Goal: Task Accomplishment & Management: Manage account settings

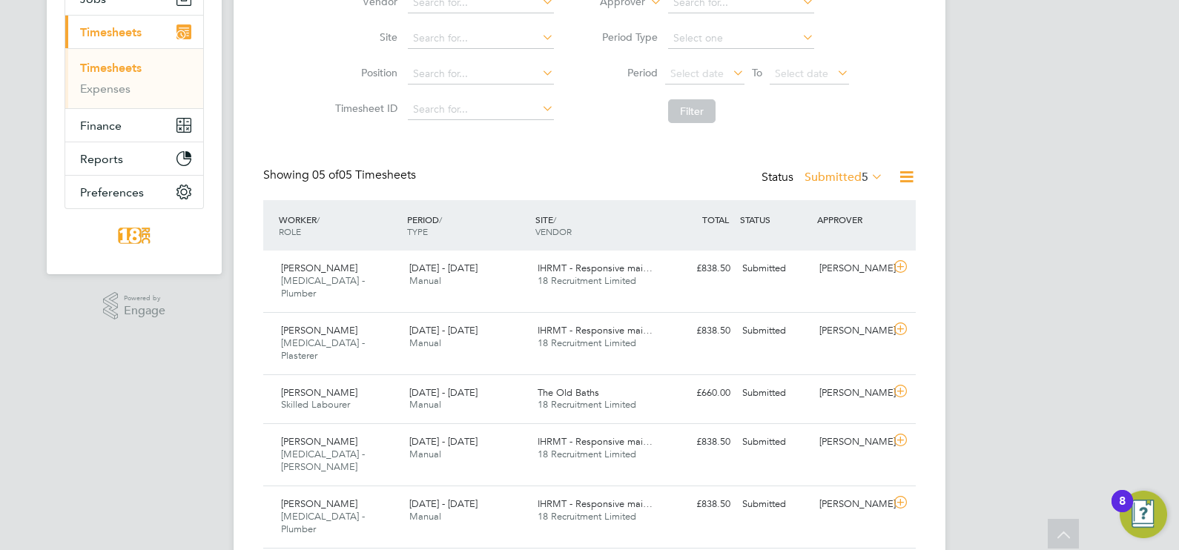
click at [1072, 277] on div "CC [PERSON_NAME] Notifications 20 Applications: Network Team Members Businesses…" at bounding box center [589, 204] width 1179 height 796
click at [871, 492] on div "[PERSON_NAME]" at bounding box center [851, 504] width 77 height 24
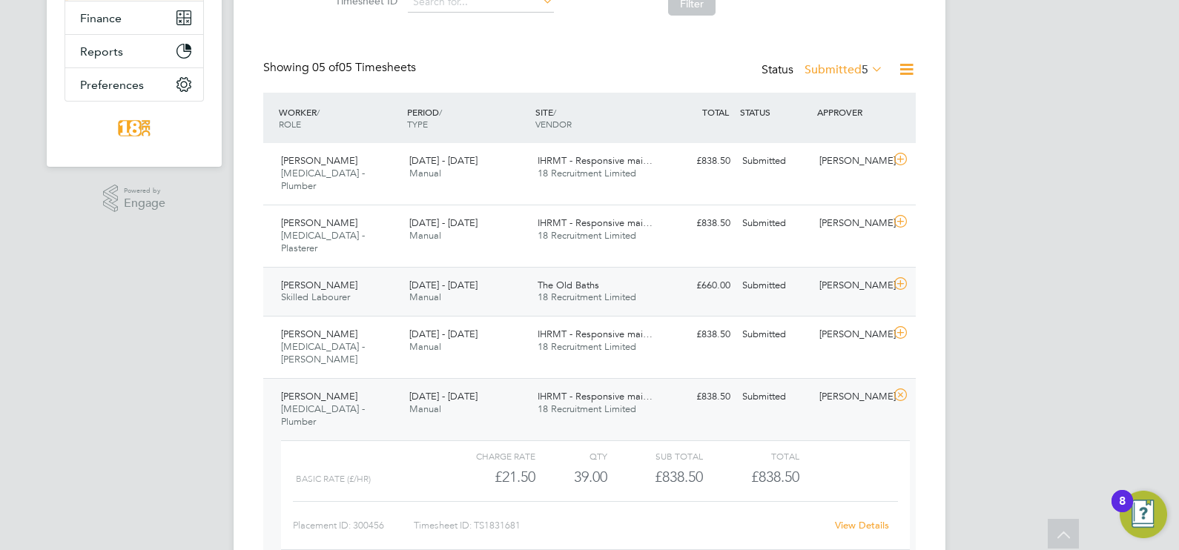
scroll to position [330, 0]
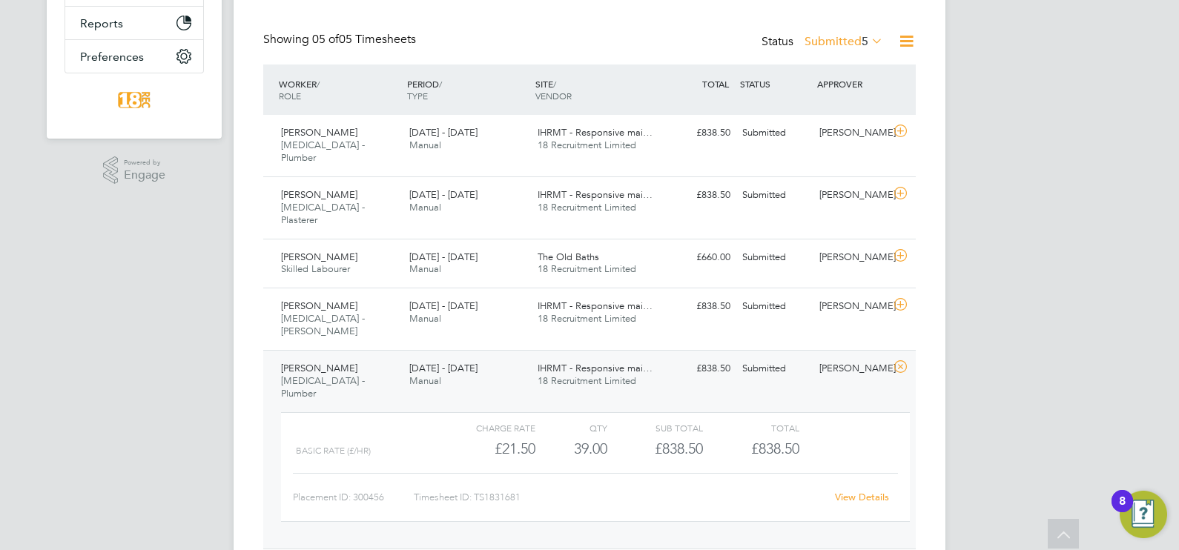
click at [1065, 186] on div "CC Chloe Crayden Notifications 20 Applications: Network Team Members Businesses…" at bounding box center [589, 136] width 1179 height 933
drag, startPoint x: 260, startPoint y: 108, endPoint x: 822, endPoint y: 326, distance: 603.1
click at [822, 326] on div "Timesheets New Timesheet Timesheets I Follow All Timesheets Client Config Vendo…" at bounding box center [590, 146] width 712 height 868
drag, startPoint x: 822, startPoint y: 326, endPoint x: 937, endPoint y: 265, distance: 130.0
click at [937, 265] on div "Timesheets New Timesheet Timesheets I Follow All Timesheets Client Config Vendo…" at bounding box center [590, 146] width 712 height 868
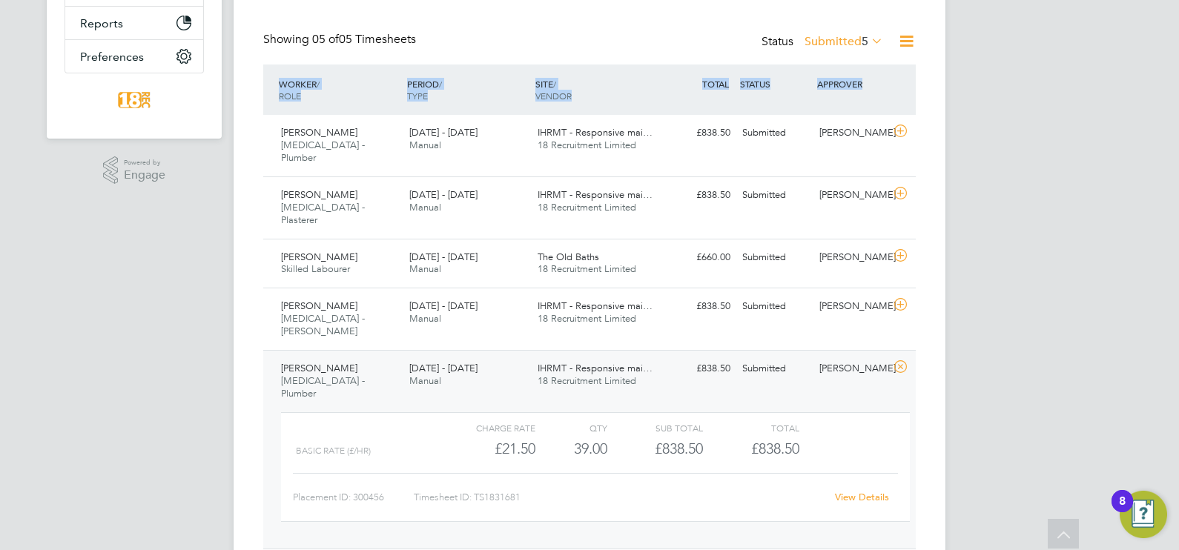
scroll to position [145, 0]
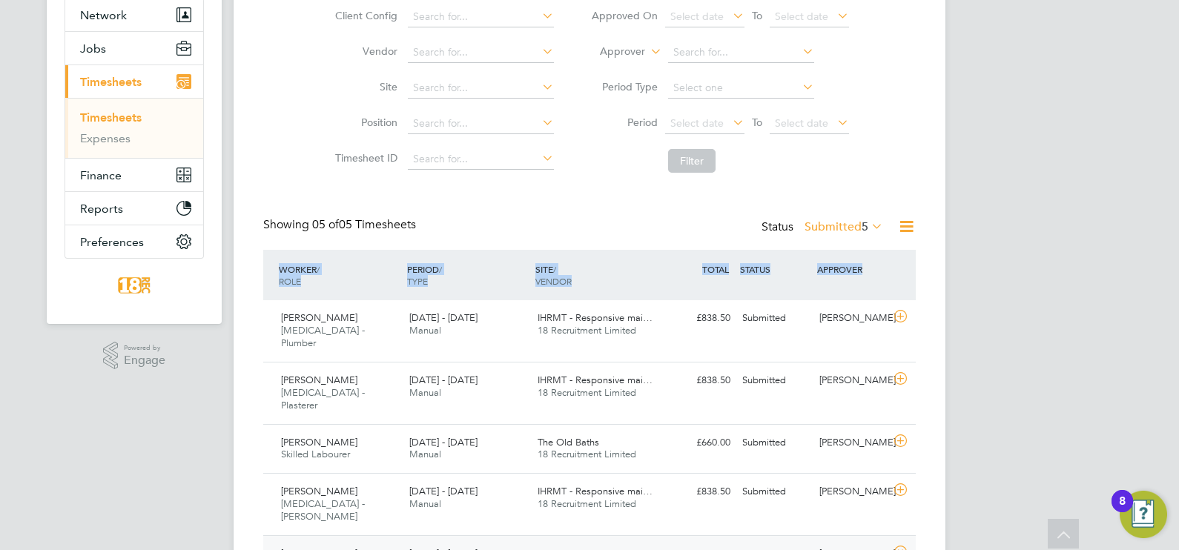
click at [846, 227] on label "Submitted 5" at bounding box center [844, 226] width 79 height 15
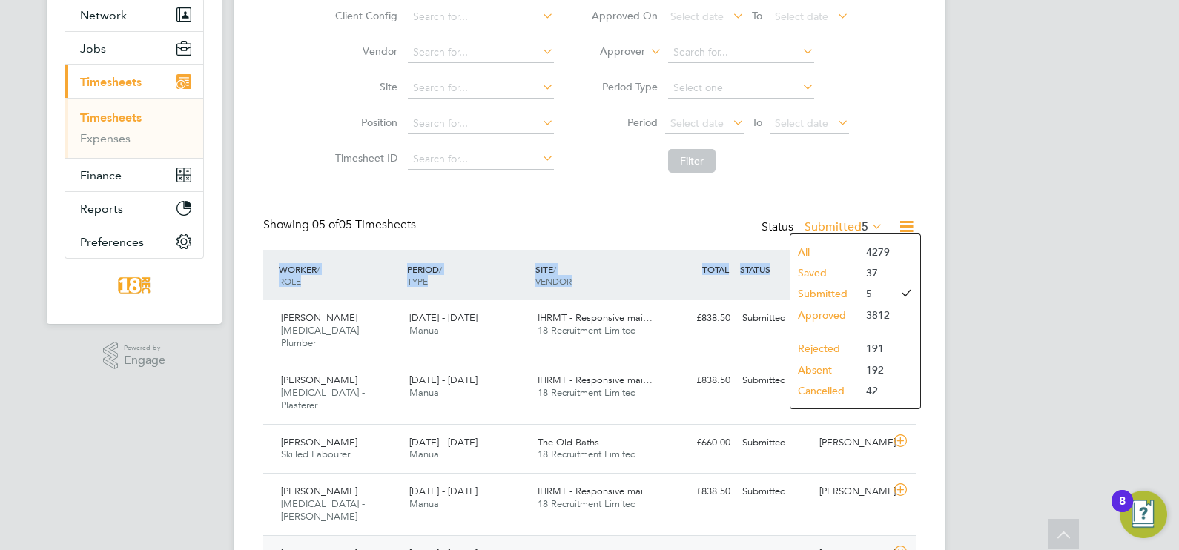
click at [844, 293] on li "Submitted" at bounding box center [824, 293] width 68 height 21
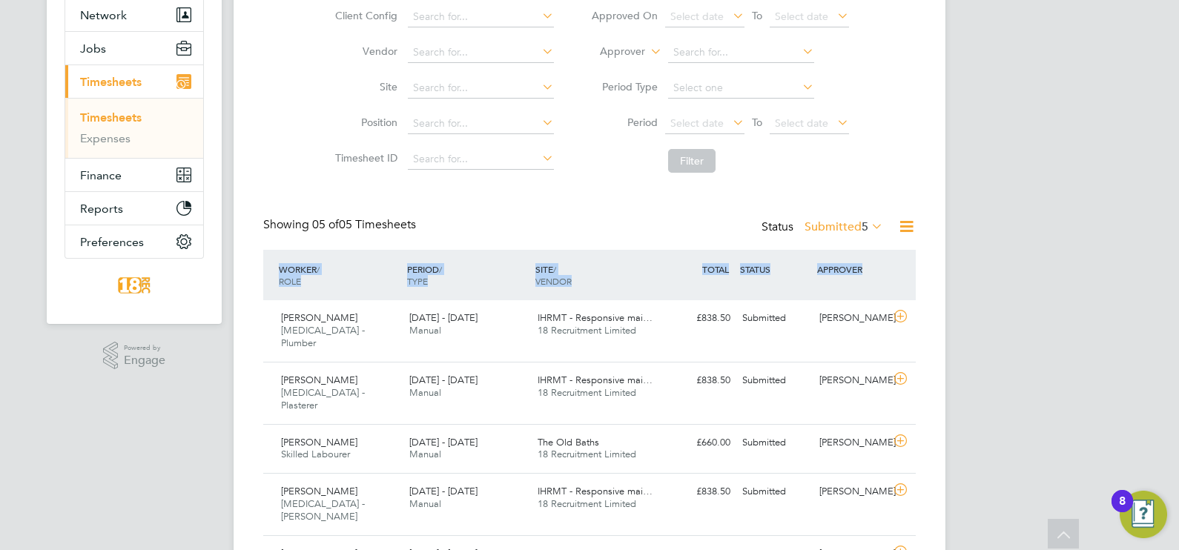
click at [822, 232] on label "Submitted 5" at bounding box center [844, 226] width 79 height 15
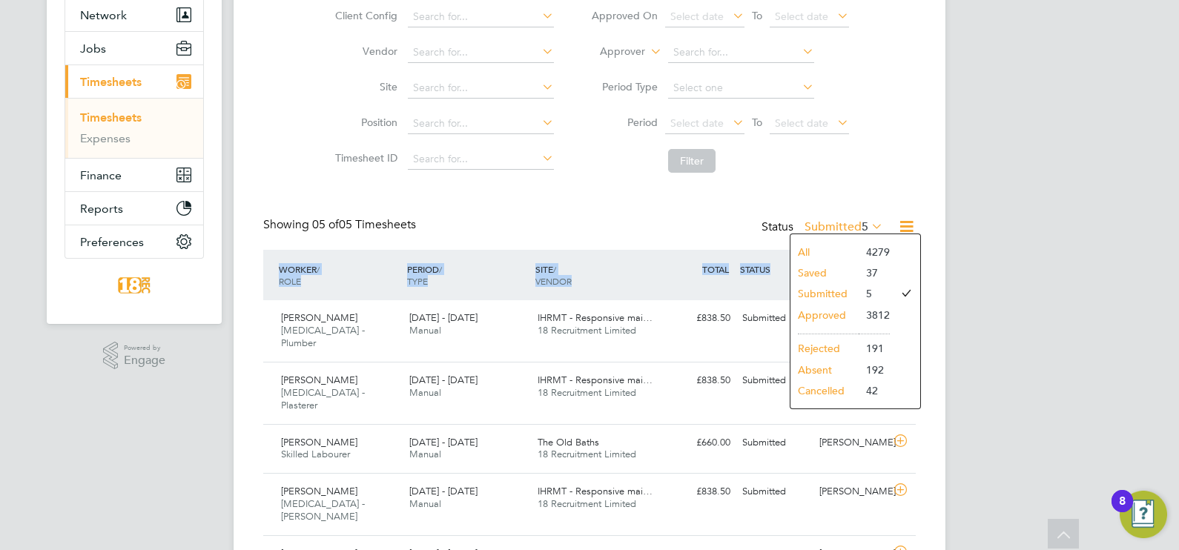
click at [838, 305] on li "Approved" at bounding box center [824, 315] width 68 height 21
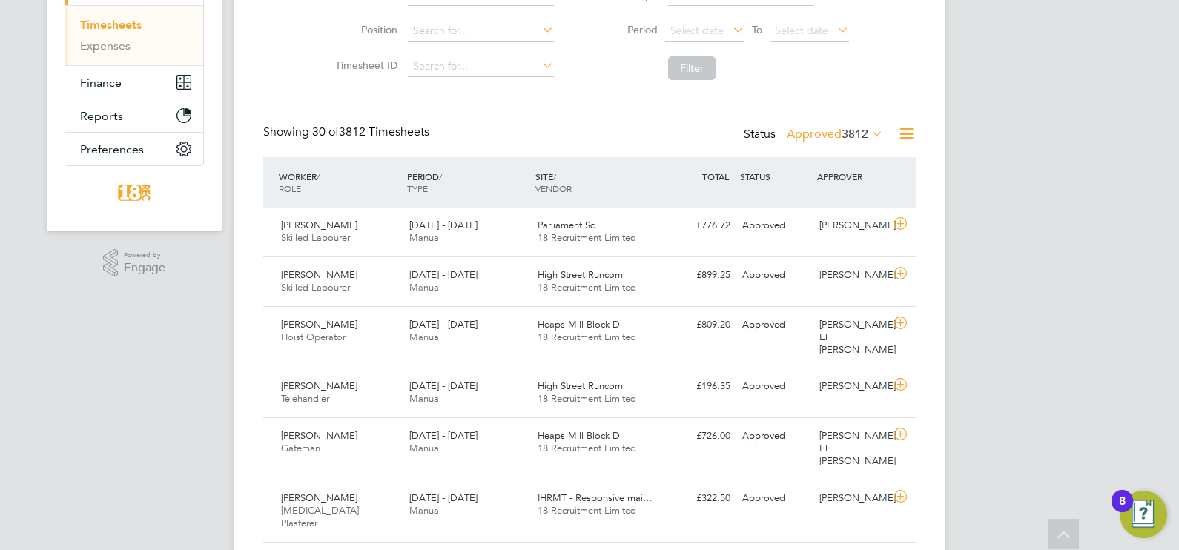
click at [842, 144] on div "Status Approved 3812" at bounding box center [815, 135] width 142 height 21
click at [835, 127] on label "Approved 3812" at bounding box center [835, 134] width 96 height 15
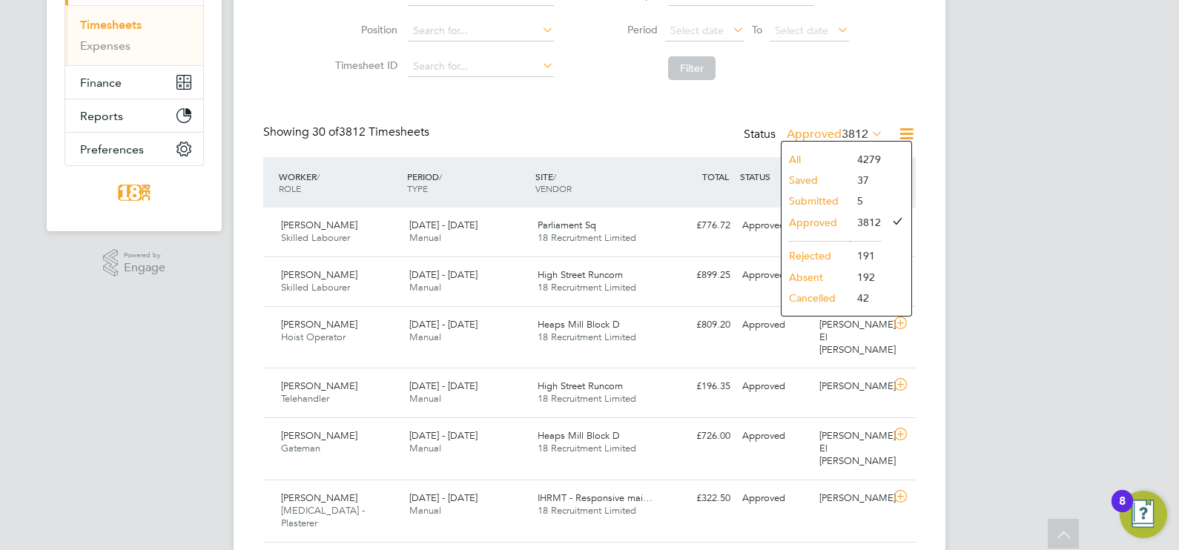
click at [843, 198] on li "Submitted" at bounding box center [816, 201] width 68 height 21
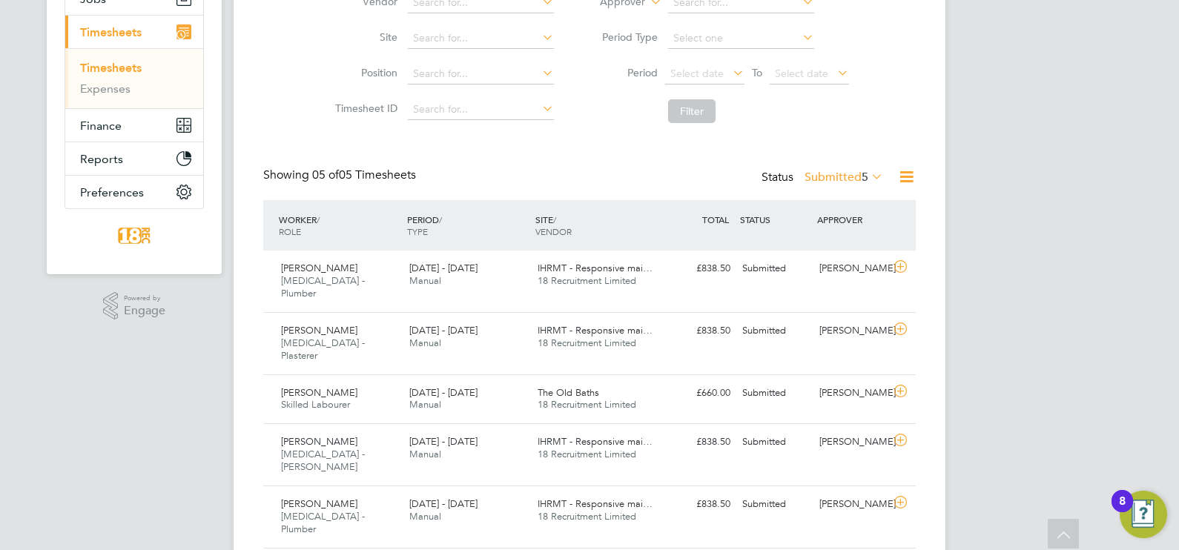
click at [833, 181] on label "Submitted 5" at bounding box center [844, 177] width 79 height 15
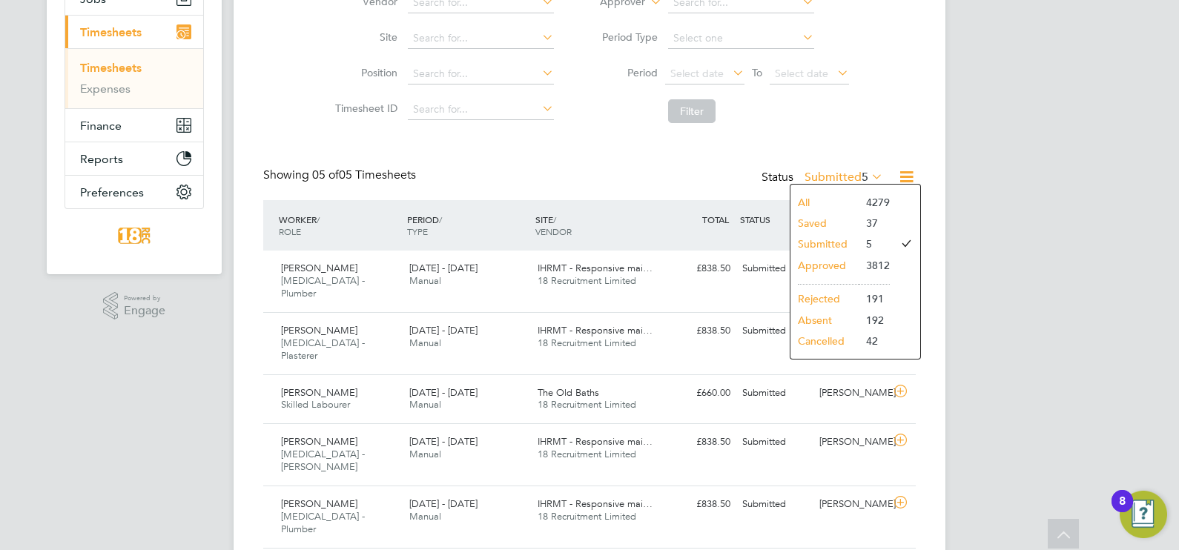
click at [842, 219] on li "Saved" at bounding box center [824, 223] width 68 height 21
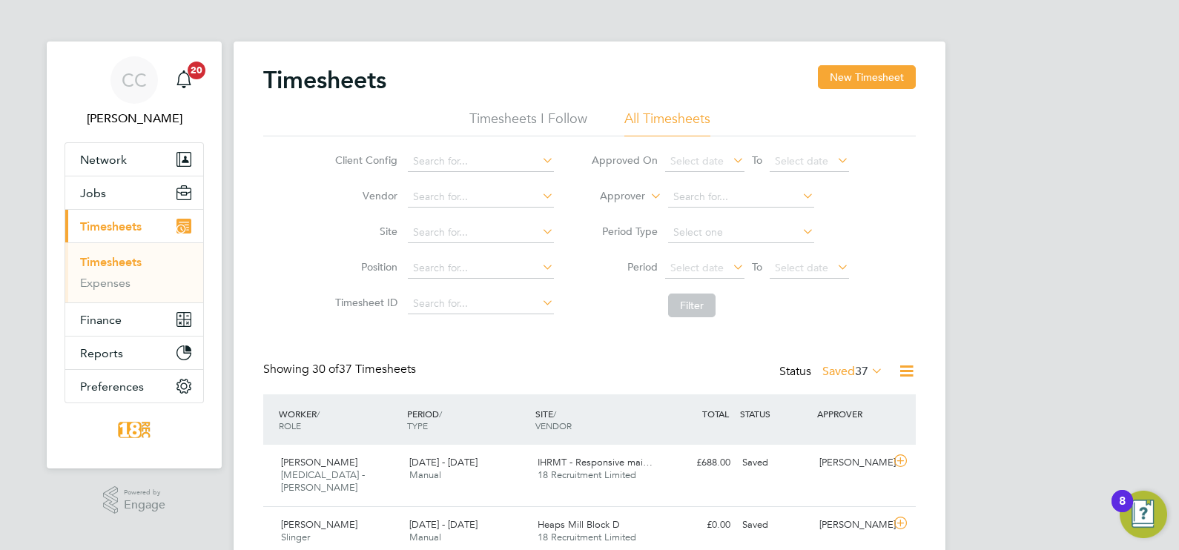
click at [835, 364] on label "Saved 37" at bounding box center [852, 371] width 61 height 15
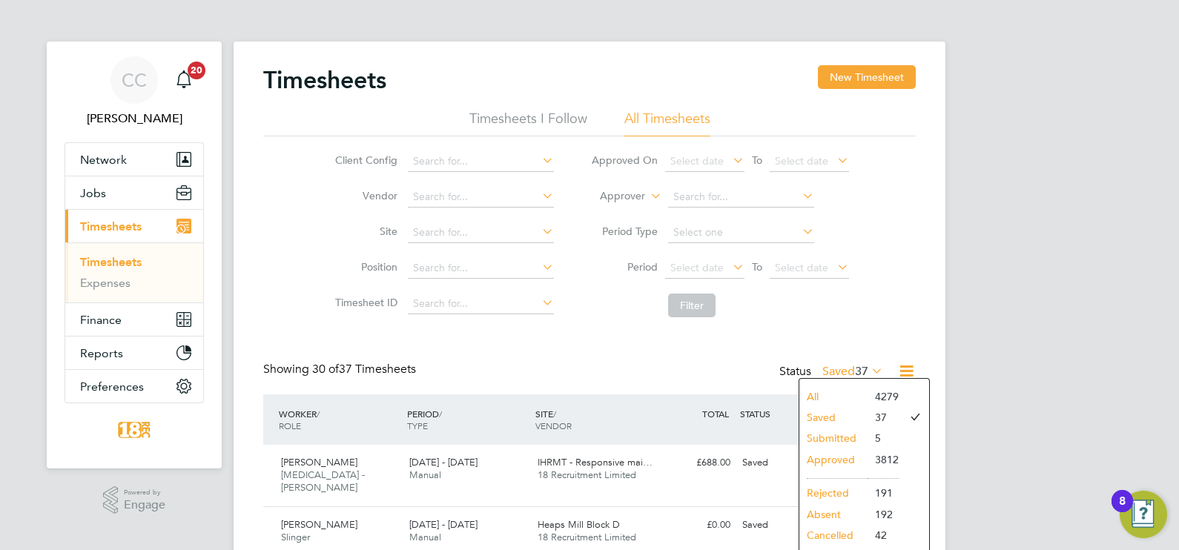
click at [848, 493] on li "Rejected" at bounding box center [833, 493] width 68 height 21
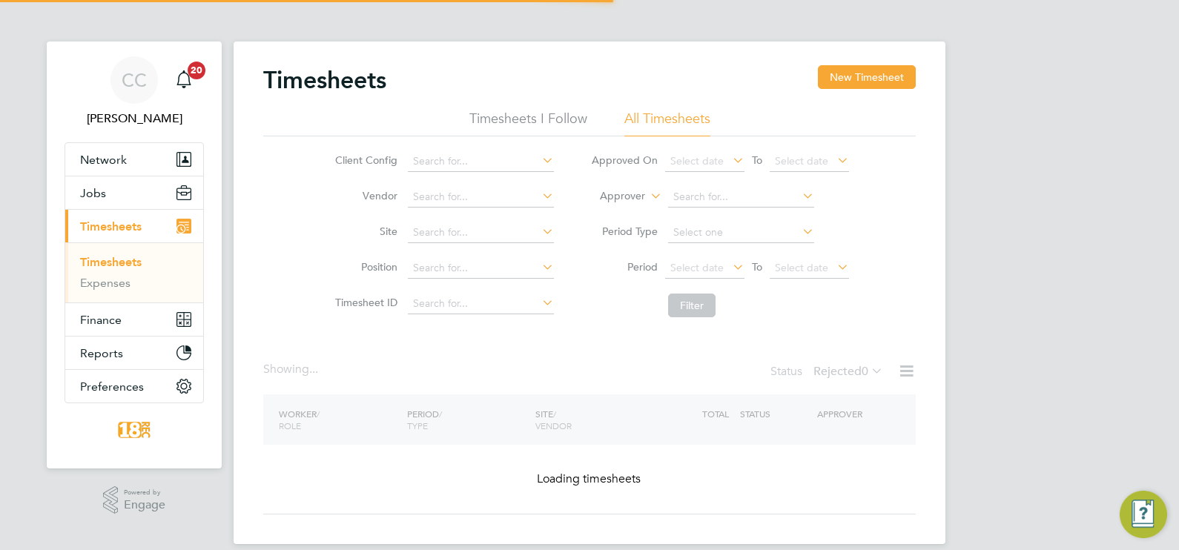
click at [864, 70] on button "New Timesheet" at bounding box center [867, 77] width 98 height 24
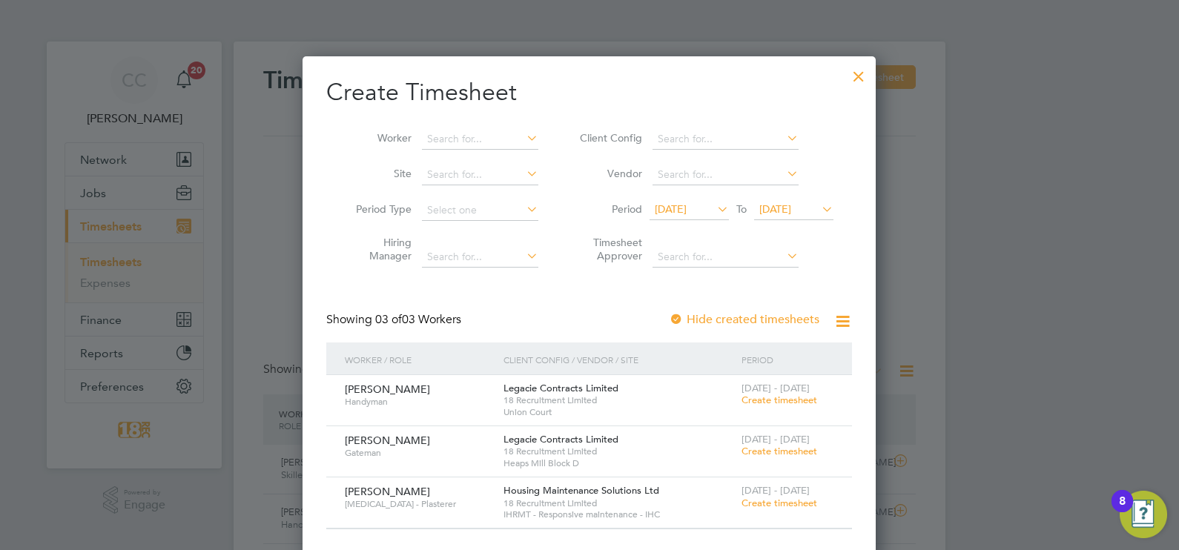
click at [862, 77] on div at bounding box center [858, 72] width 27 height 27
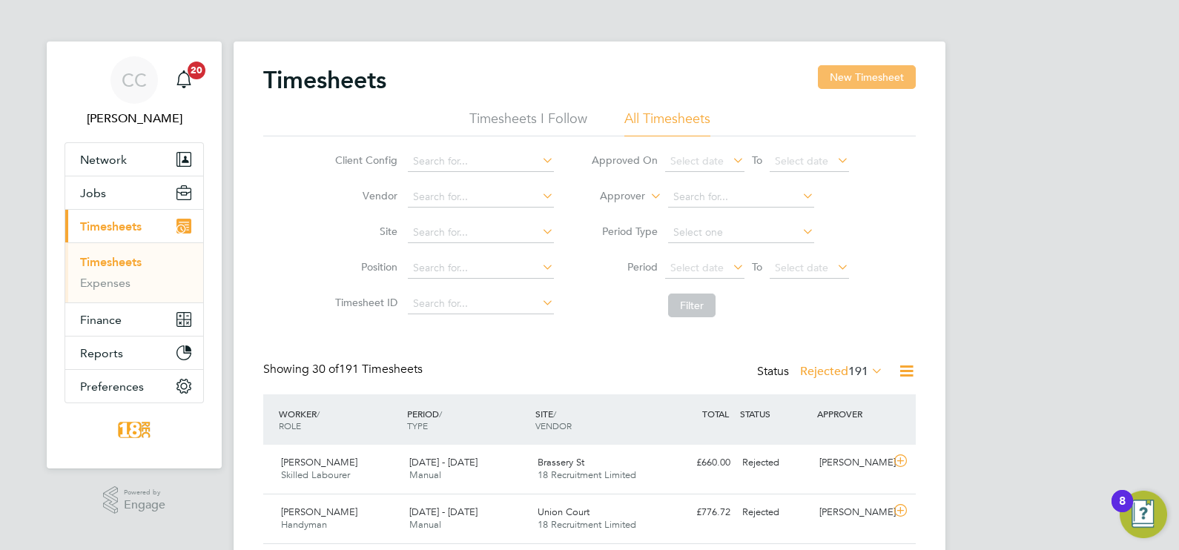
click at [865, 70] on button "New Timesheet" at bounding box center [867, 77] width 98 height 24
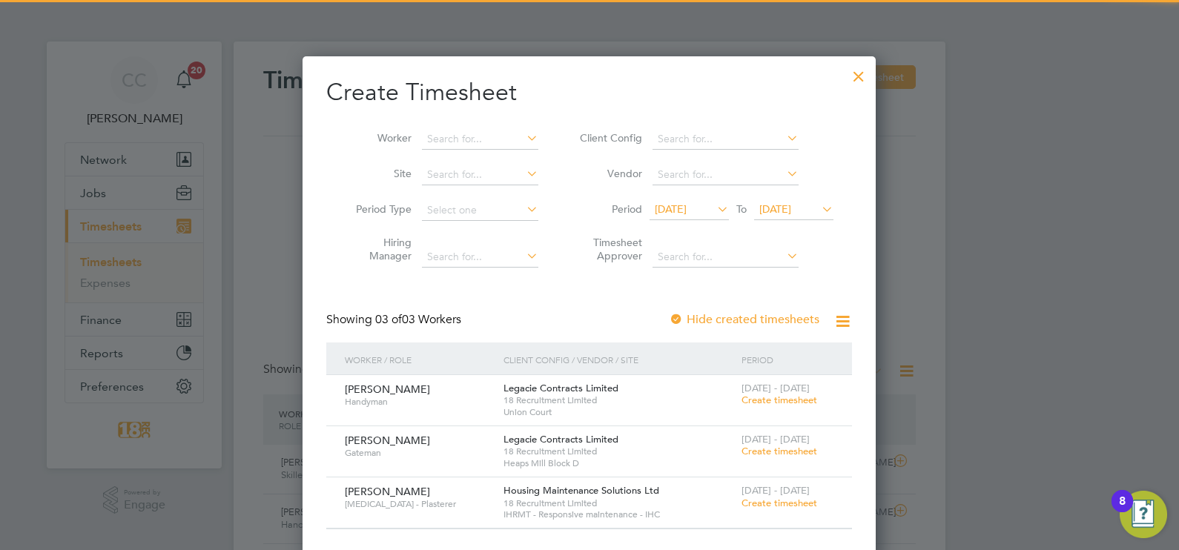
click at [679, 201] on span "[DATE]" at bounding box center [689, 210] width 79 height 20
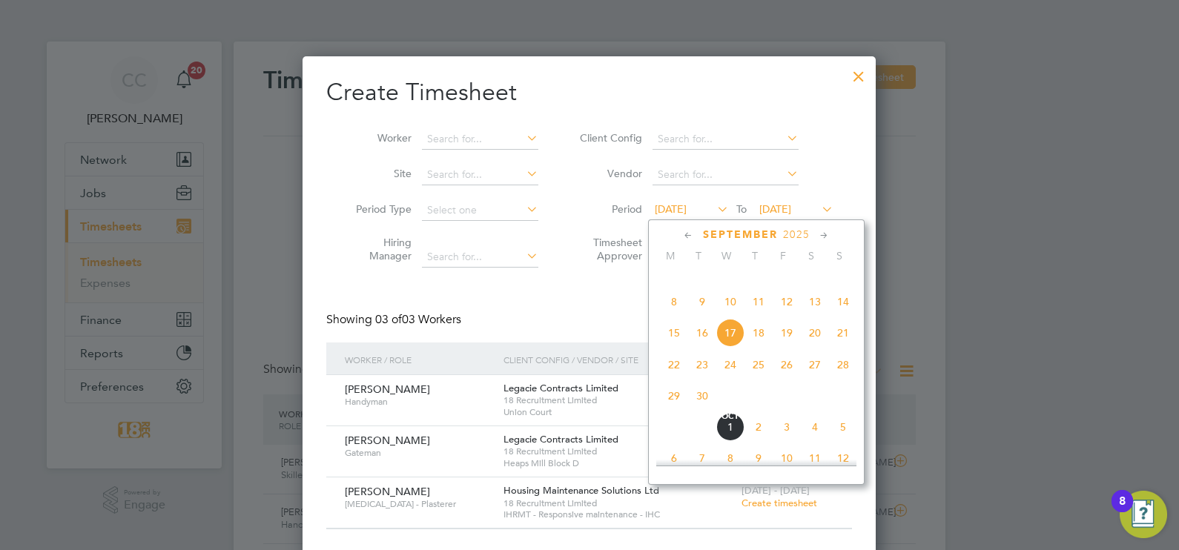
click at [684, 379] on span "22" at bounding box center [674, 365] width 28 height 28
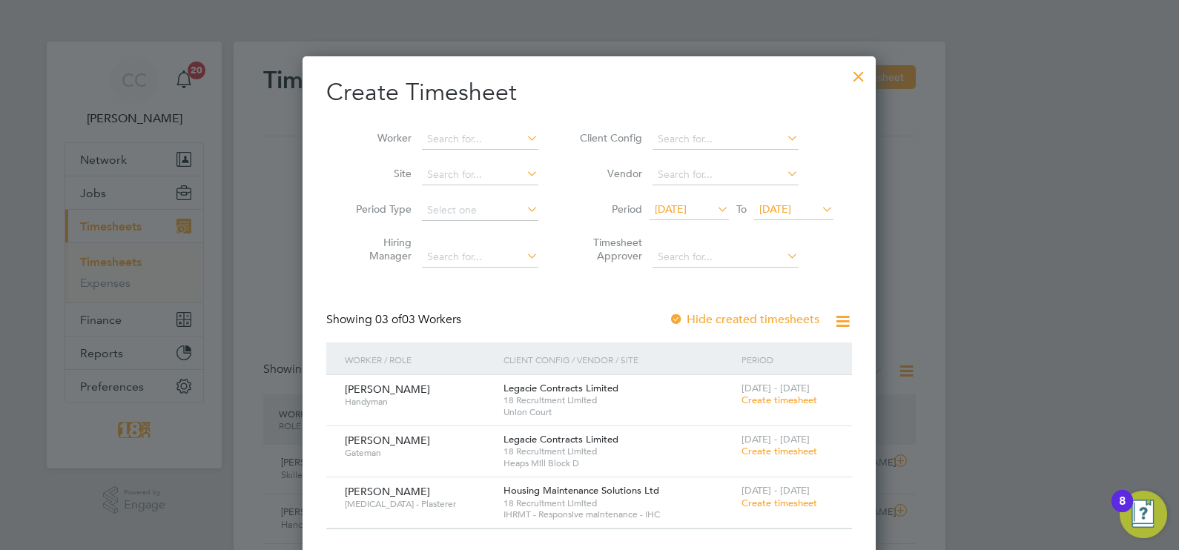
click at [855, 76] on div at bounding box center [858, 72] width 27 height 27
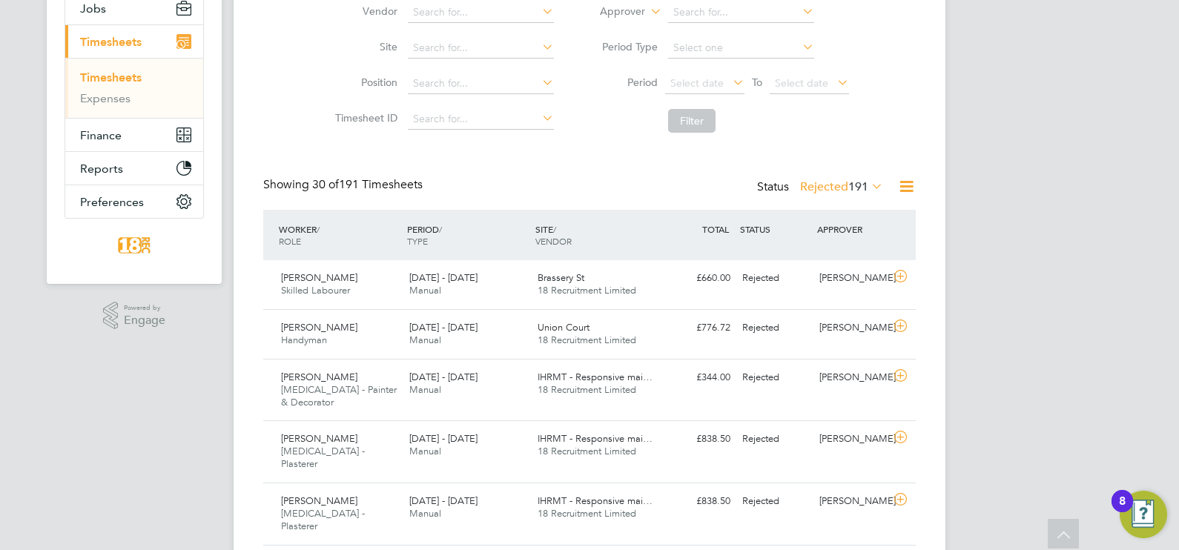
click at [829, 194] on div "Status Rejected 191" at bounding box center [821, 187] width 129 height 21
click at [831, 183] on label "Rejected 191" at bounding box center [841, 186] width 83 height 15
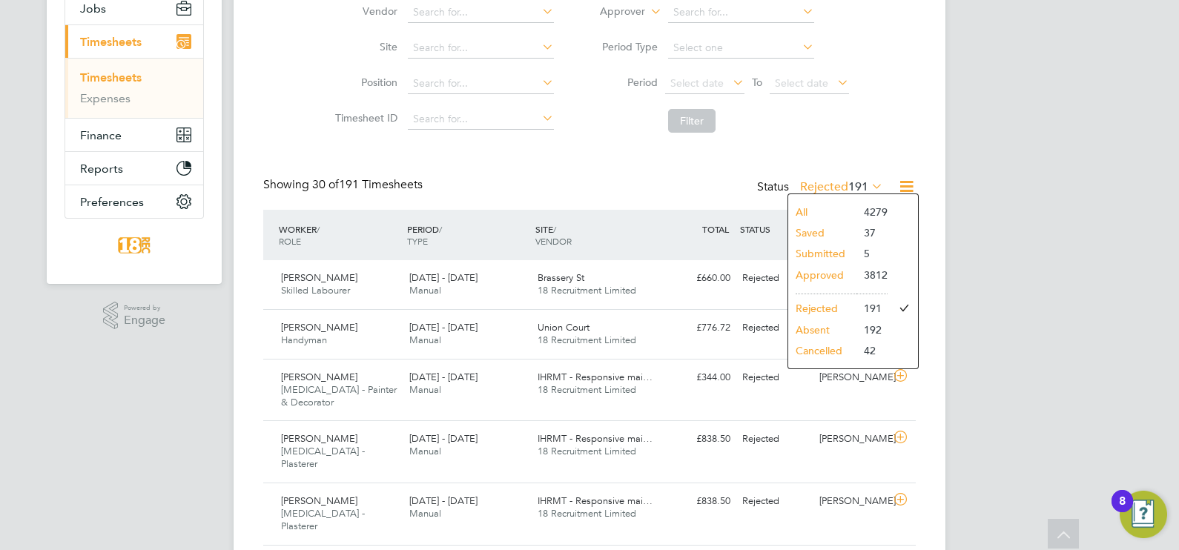
click at [837, 199] on div "All Saved Submitted Approved Rejected Absent Cancelled 4279 37 5 3812 191 192 42" at bounding box center [852, 282] width 131 height 176
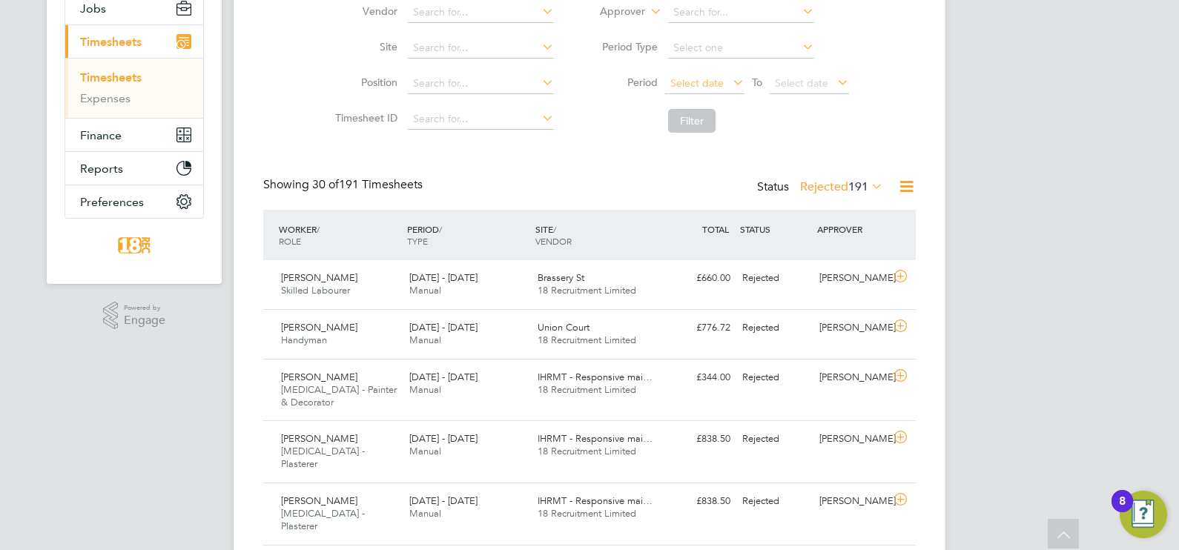
click at [698, 80] on span "Select date" at bounding box center [696, 82] width 53 height 13
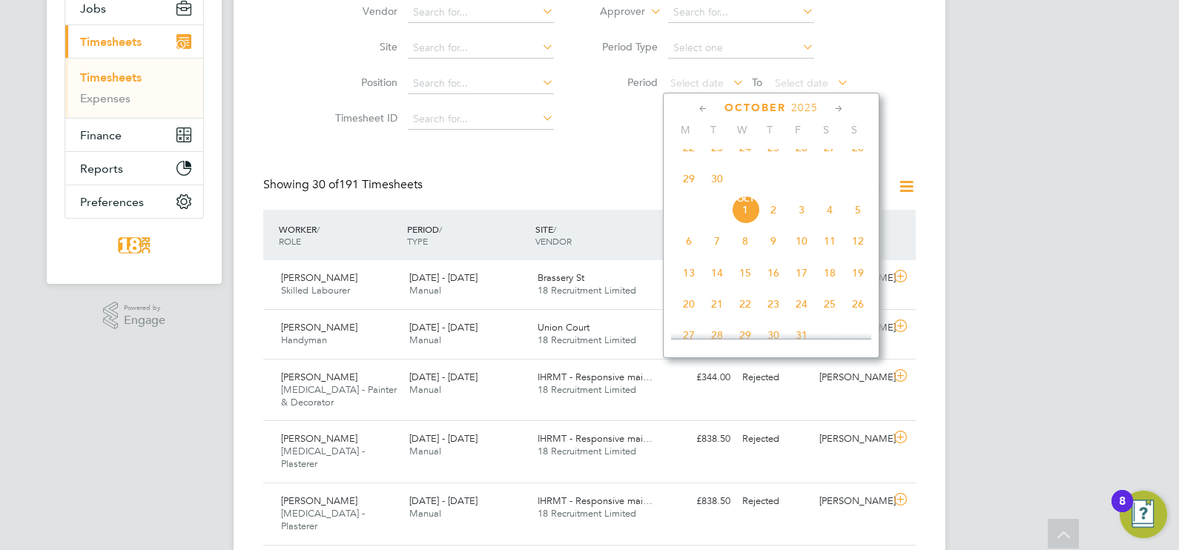
click at [684, 154] on span "22" at bounding box center [689, 147] width 28 height 28
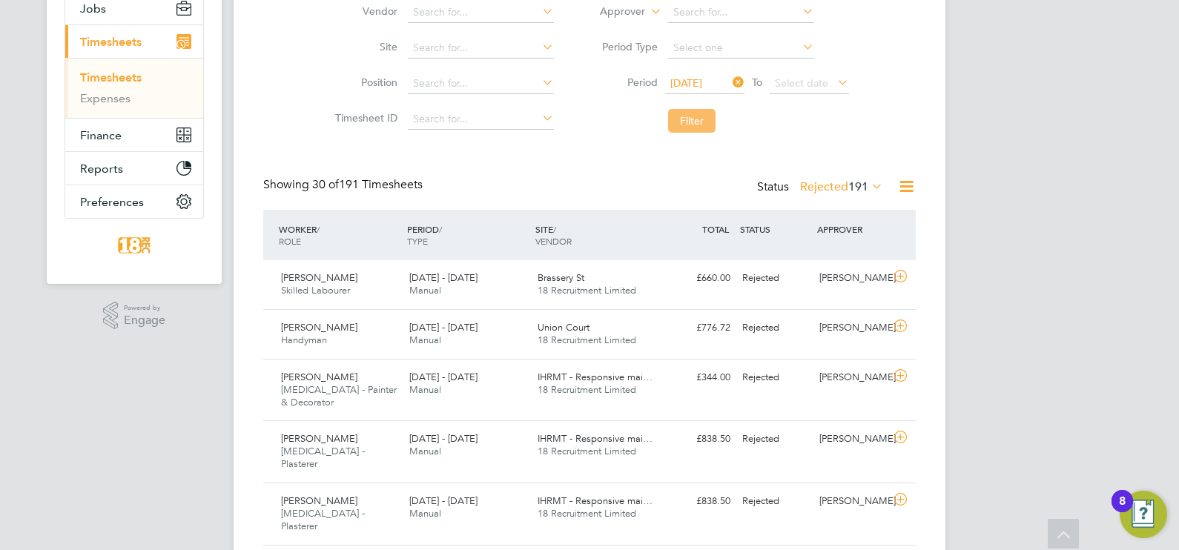
click at [705, 119] on button "Filter" at bounding box center [691, 121] width 47 height 24
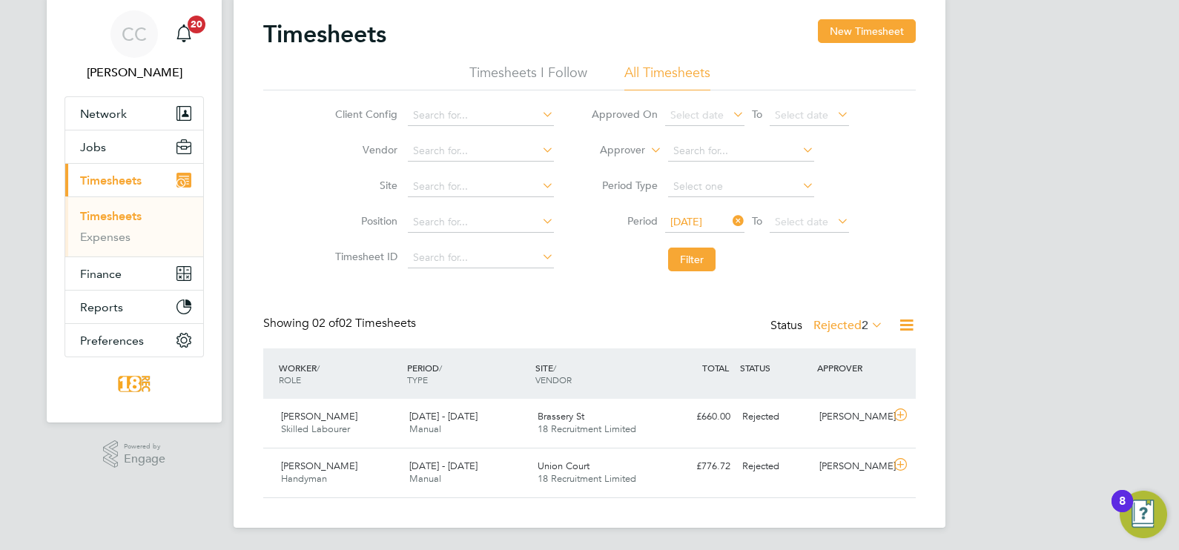
click at [868, 328] on icon at bounding box center [868, 324] width 0 height 21
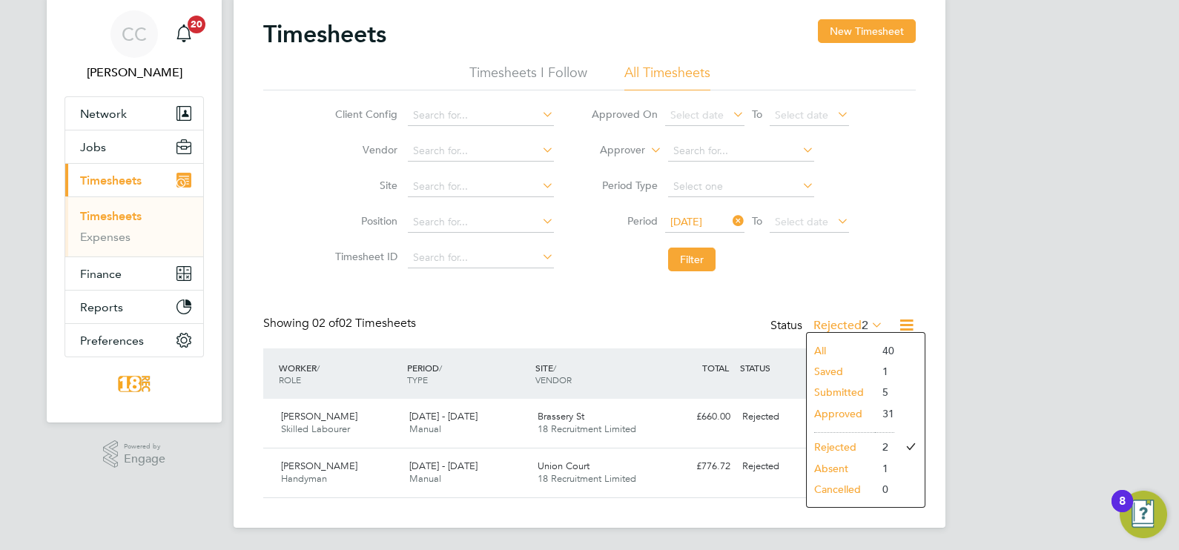
click at [827, 341] on li "All" at bounding box center [841, 350] width 68 height 21
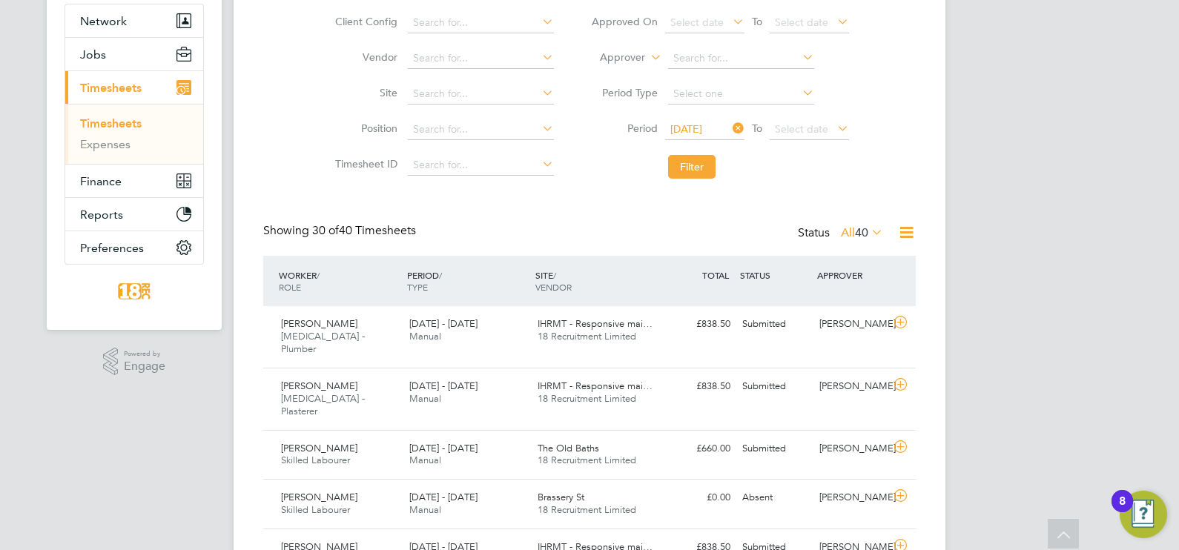
click at [856, 234] on span "40" at bounding box center [861, 232] width 13 height 15
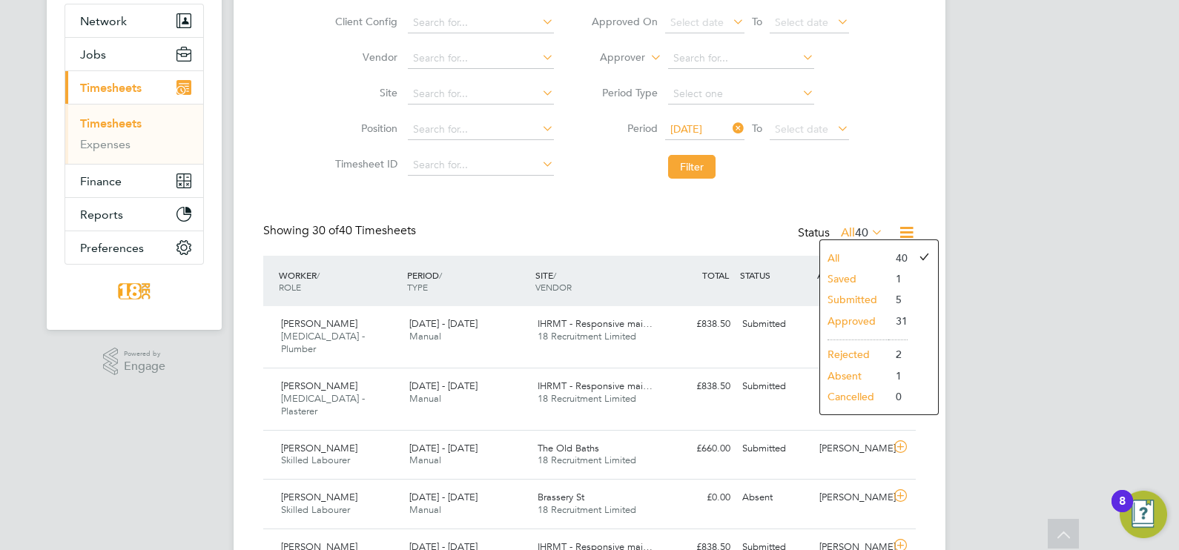
click at [853, 297] on li "Submitted" at bounding box center [854, 299] width 68 height 21
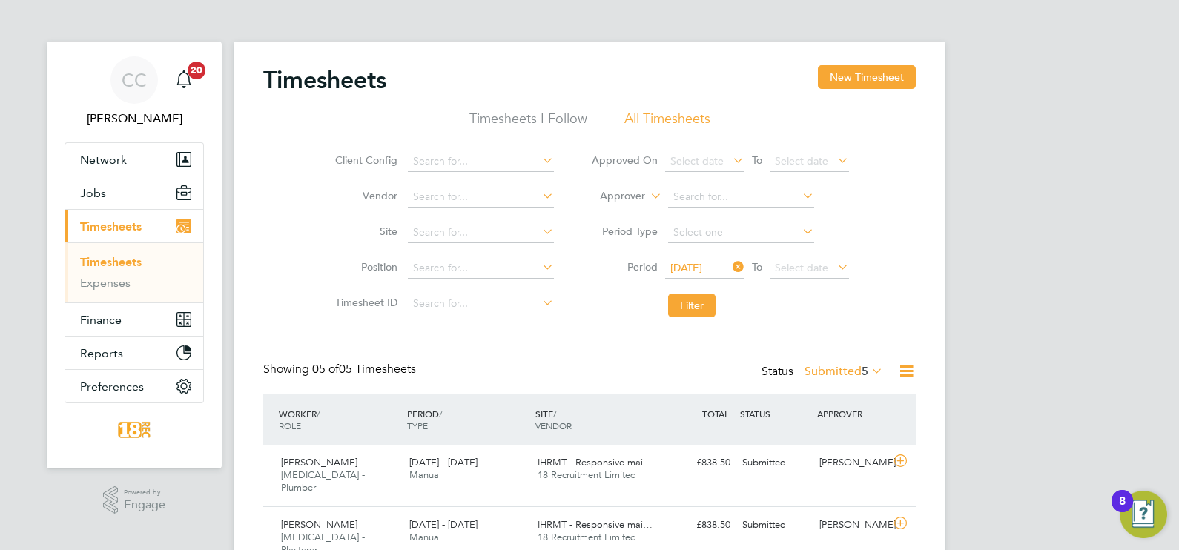
click at [951, 227] on div "CC [PERSON_NAME] Notifications 20 Applications: Network Team Members Businesses…" at bounding box center [589, 398] width 1179 height 796
click at [1178, 348] on html "CC [PERSON_NAME] Notifications 20 Applications: Network Team Members Businesses…" at bounding box center [589, 398] width 1179 height 796
click at [1178, 260] on html "CC [PERSON_NAME] Notifications 20 Applications: Network Team Members Businesses…" at bounding box center [589, 398] width 1179 height 796
click at [128, 193] on button "Jobs" at bounding box center [134, 192] width 138 height 33
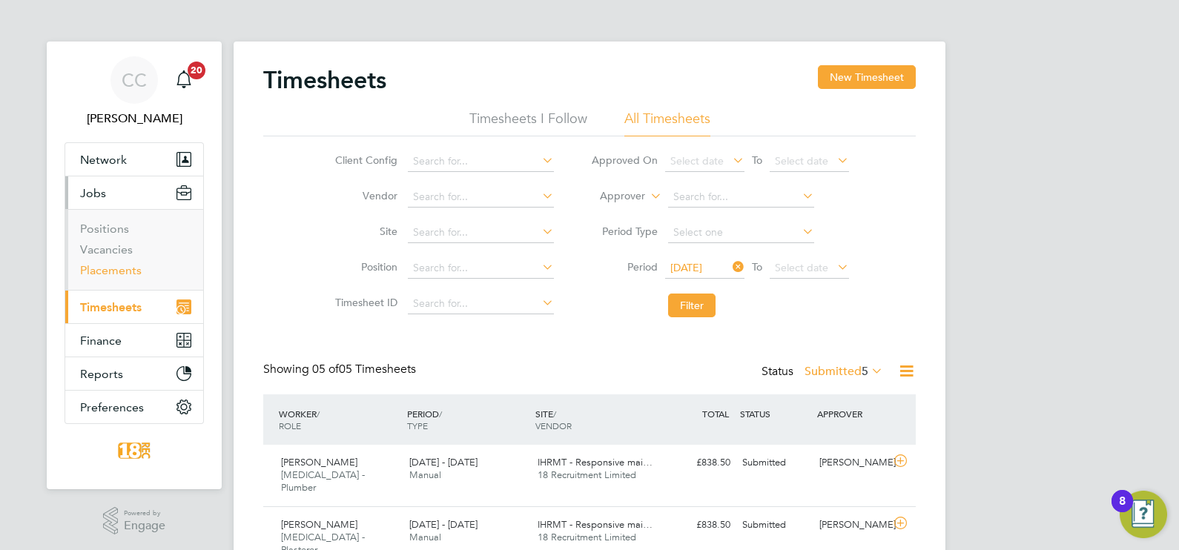
click at [106, 271] on link "Placements" at bounding box center [111, 270] width 62 height 14
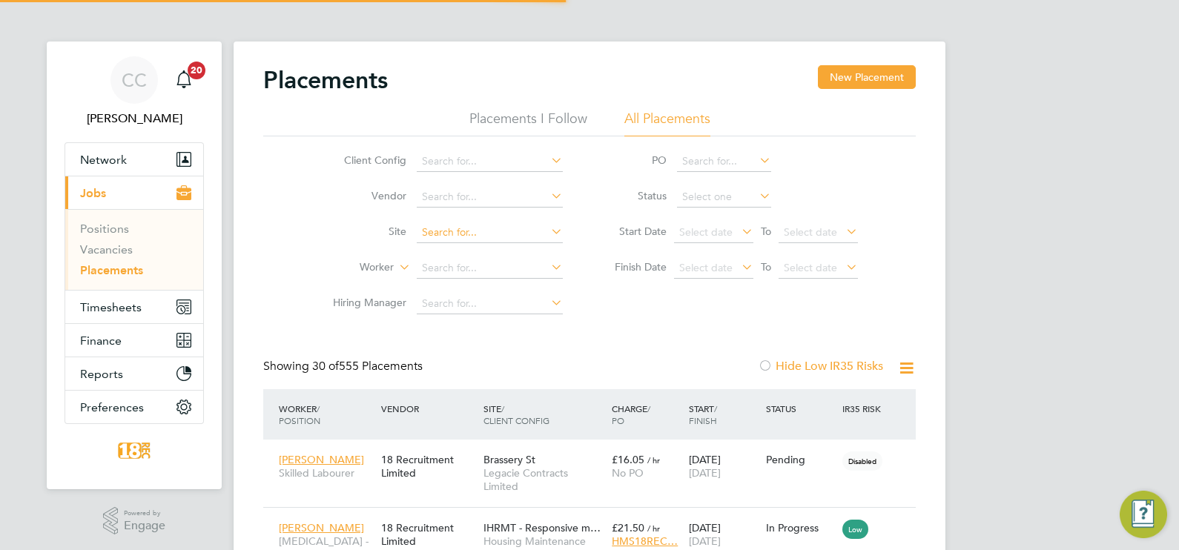
scroll to position [14, 70]
click at [450, 256] on li "Worker" at bounding box center [442, 269] width 279 height 36
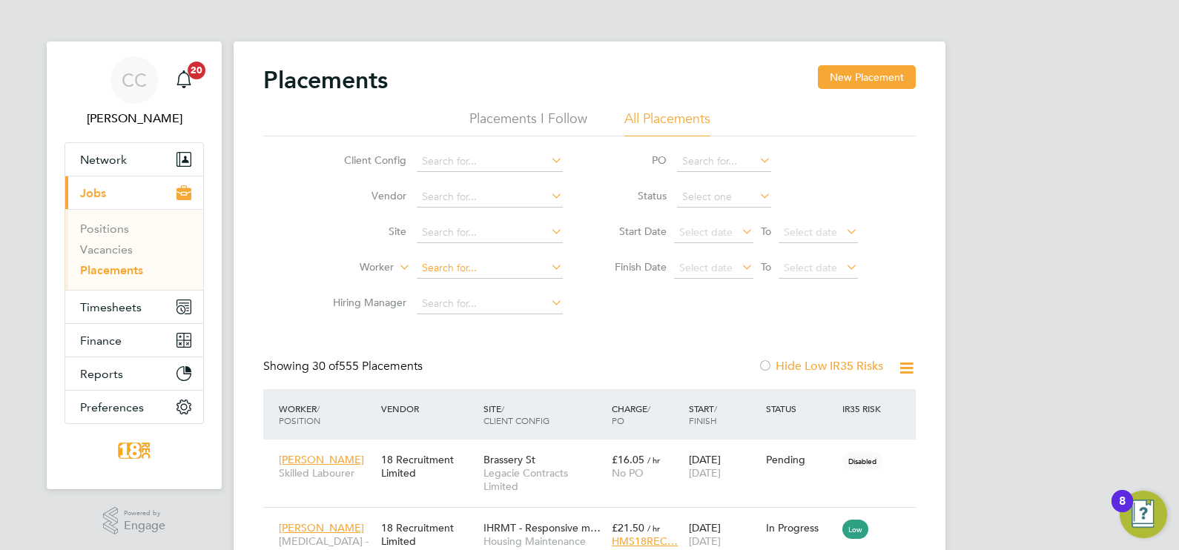
click at [449, 265] on input at bounding box center [490, 268] width 146 height 21
click at [454, 289] on li "[PERSON_NAME] Eed le" at bounding box center [490, 288] width 147 height 20
type input "[PERSON_NAME]"
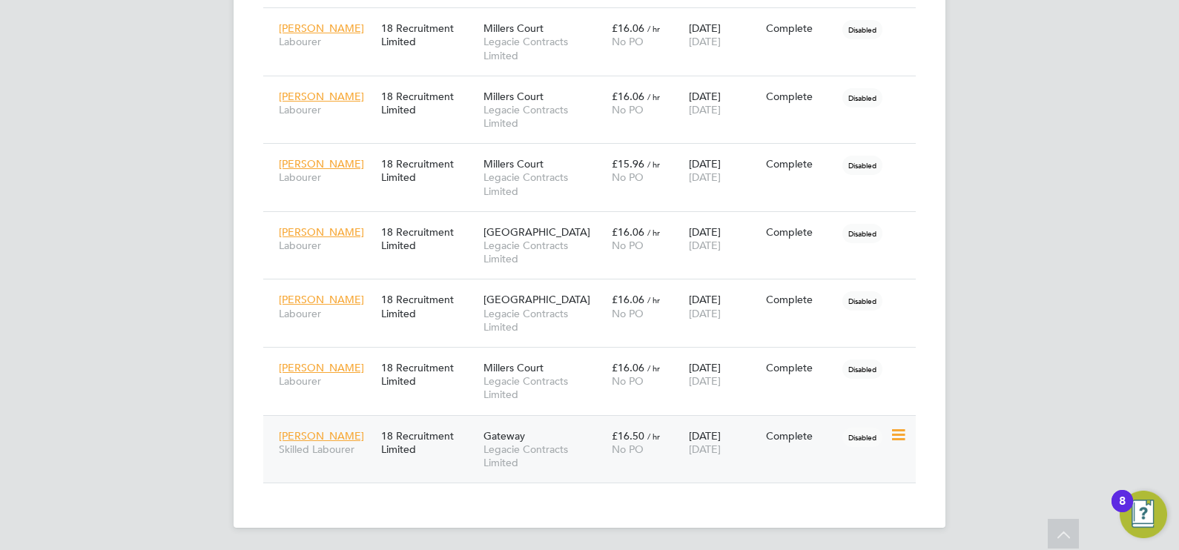
click at [888, 442] on div "Disabled" at bounding box center [864, 436] width 51 height 28
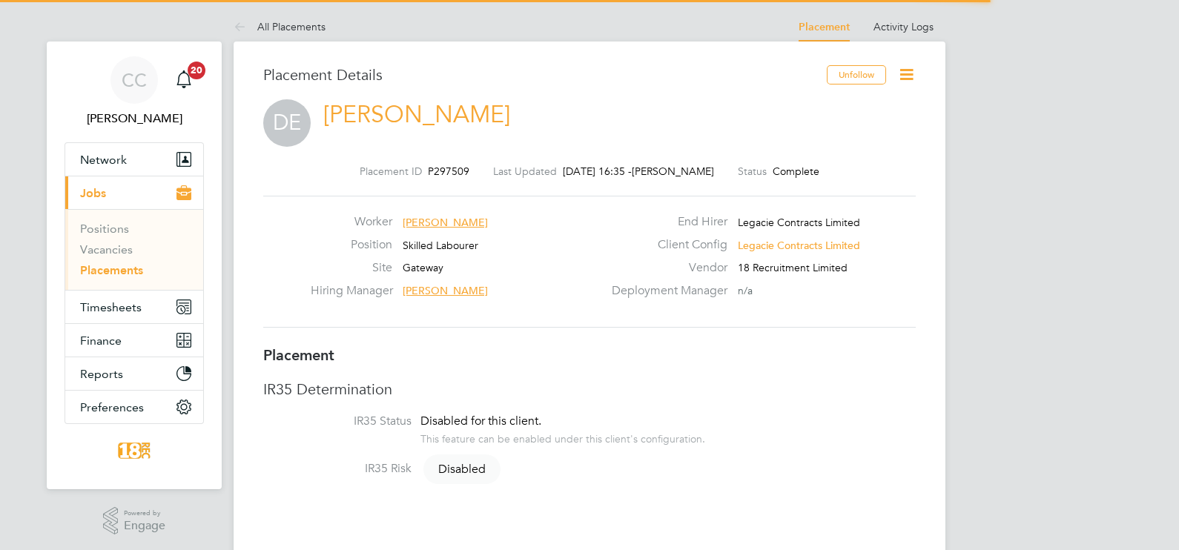
click at [908, 80] on icon at bounding box center [906, 74] width 19 height 19
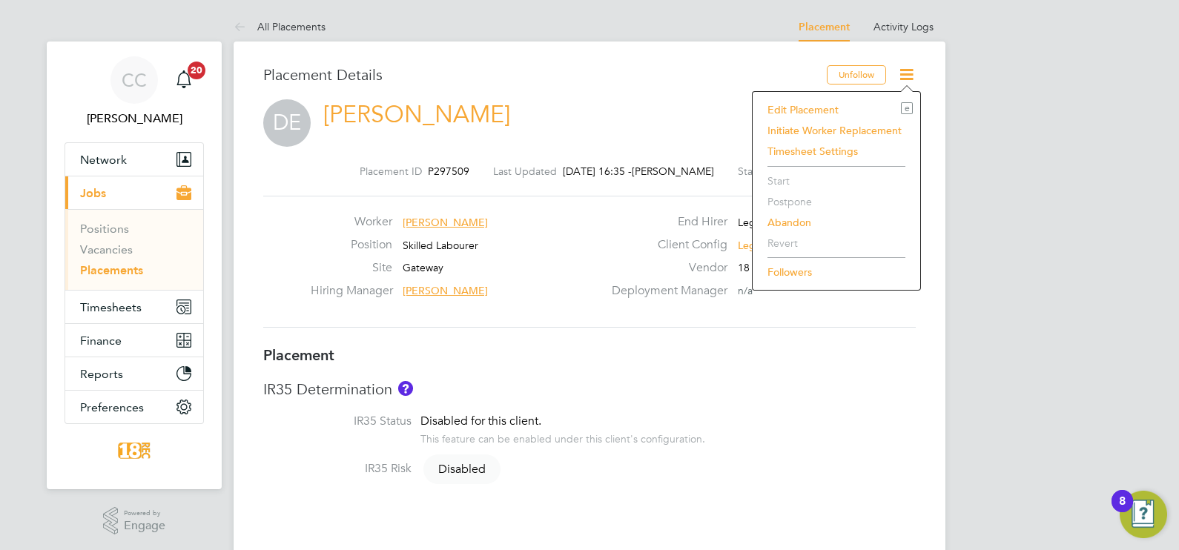
click at [831, 110] on li "Edit Placement e" at bounding box center [836, 109] width 153 height 21
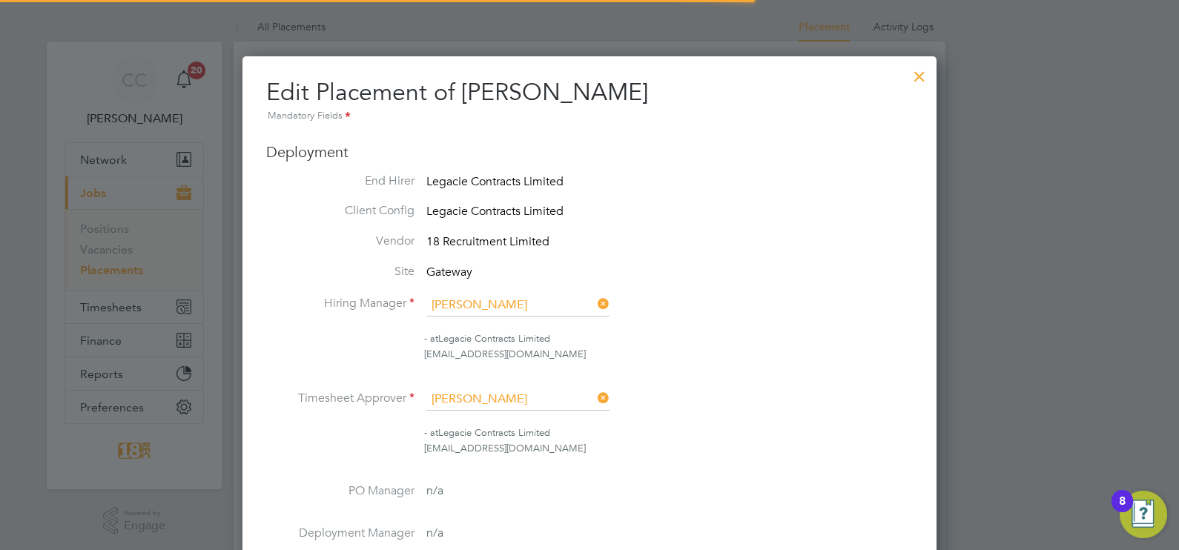
scroll to position [7, 7]
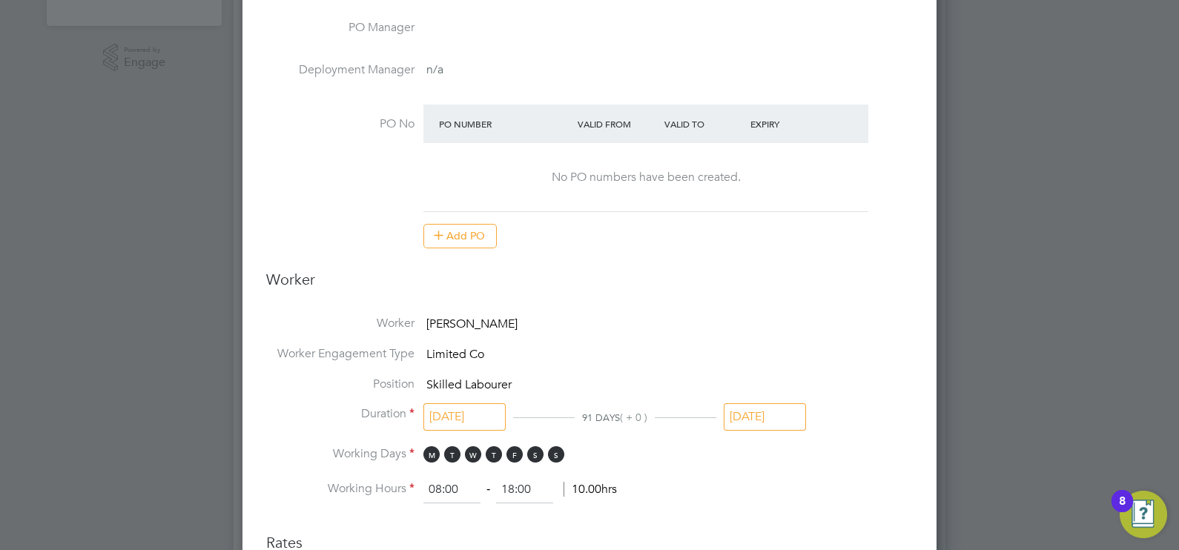
click at [764, 423] on input "[DATE]" at bounding box center [765, 416] width 82 height 27
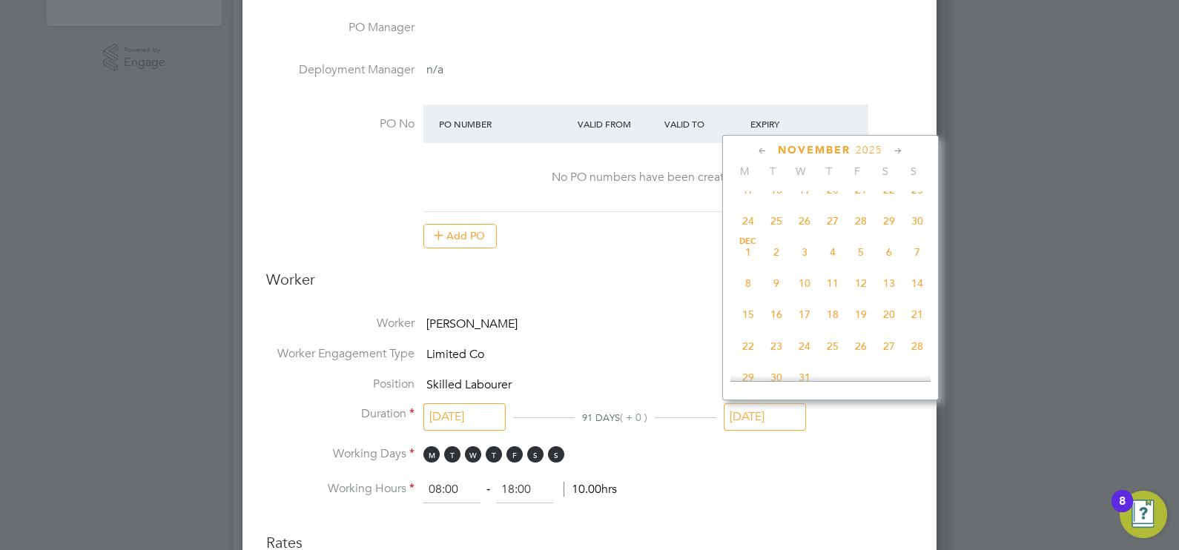
click at [920, 235] on span "30" at bounding box center [917, 221] width 28 height 28
type input "30 Nov 2025"
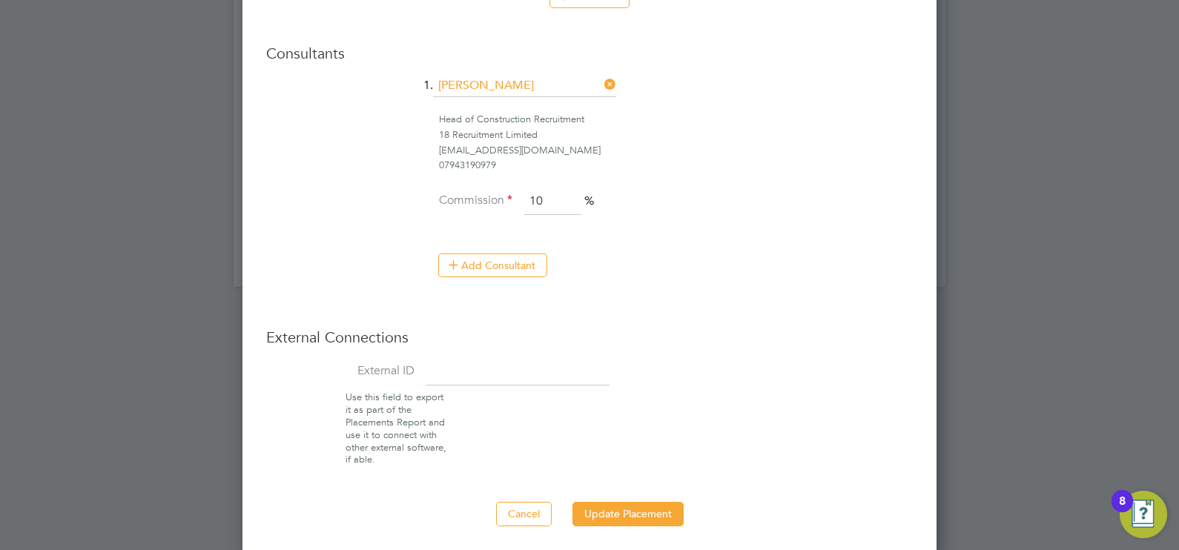
click at [635, 512] on button "Update Placement" at bounding box center [627, 514] width 111 height 24
